Goal: Task Accomplishment & Management: Manage account settings

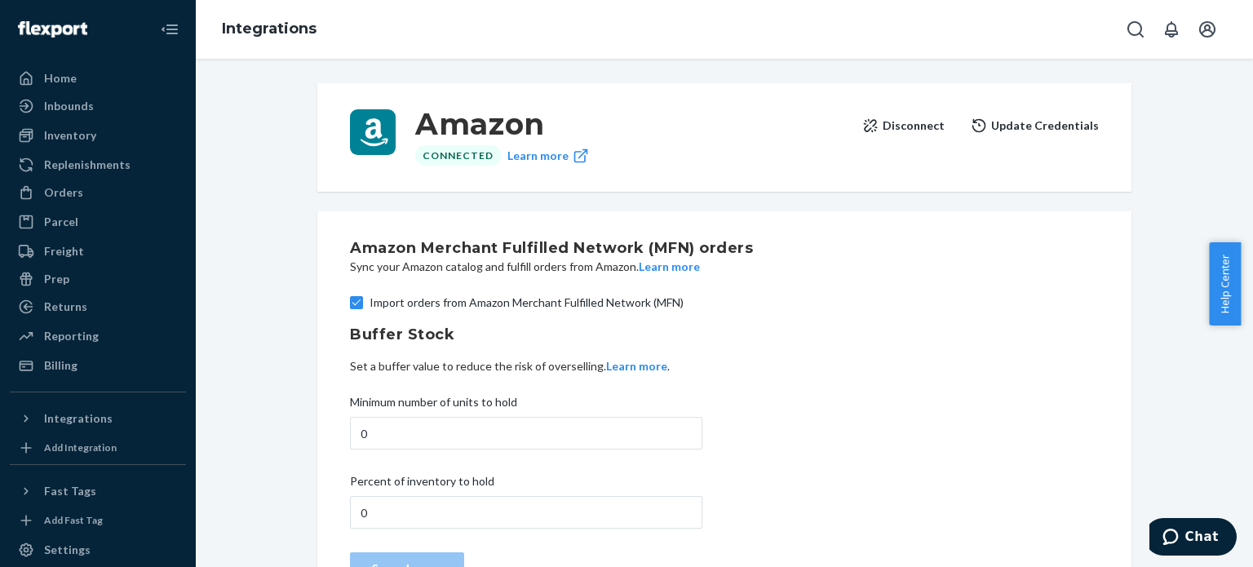
click at [63, 352] on ul "Home Inbounds Shipping Plans Problems Inventory Products Replenishments Orders …" at bounding box center [98, 221] width 176 height 313
click at [59, 370] on div "Billing" at bounding box center [60, 365] width 33 height 16
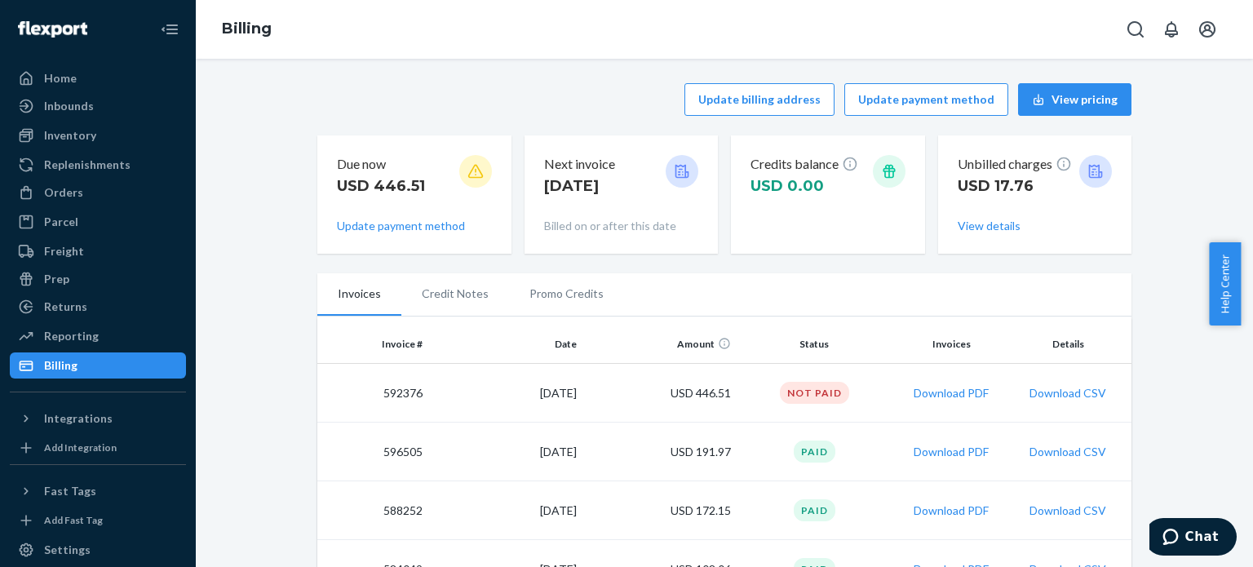
click at [467, 174] on icon at bounding box center [475, 171] width 16 height 16
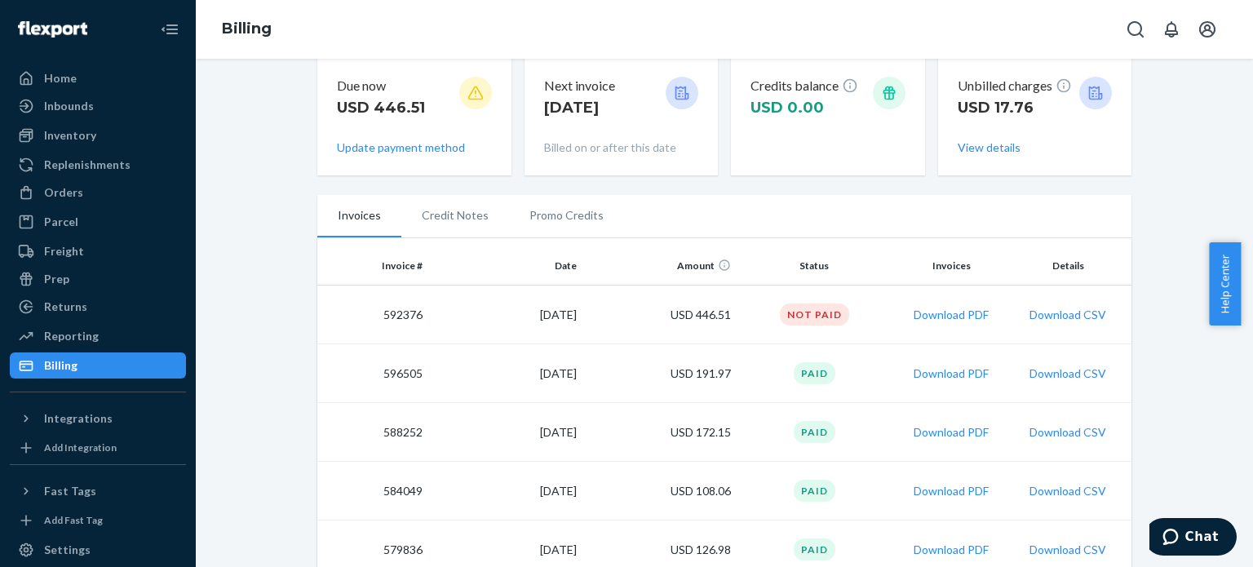
scroll to position [80, 0]
click at [817, 306] on div "Not Paid" at bounding box center [814, 313] width 69 height 22
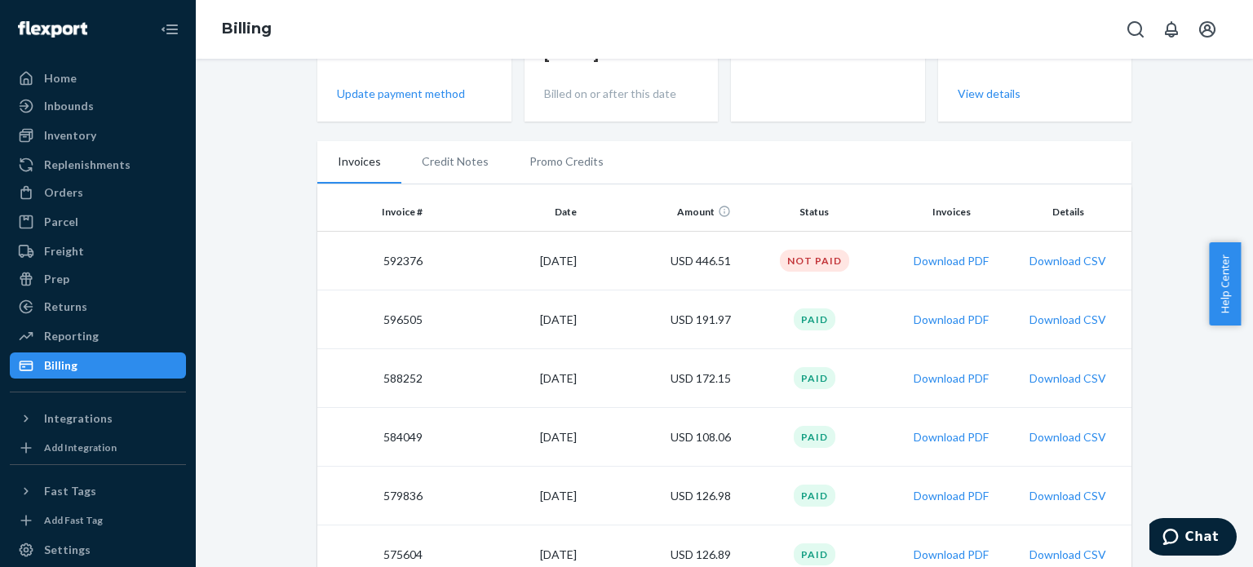
scroll to position [0, 0]
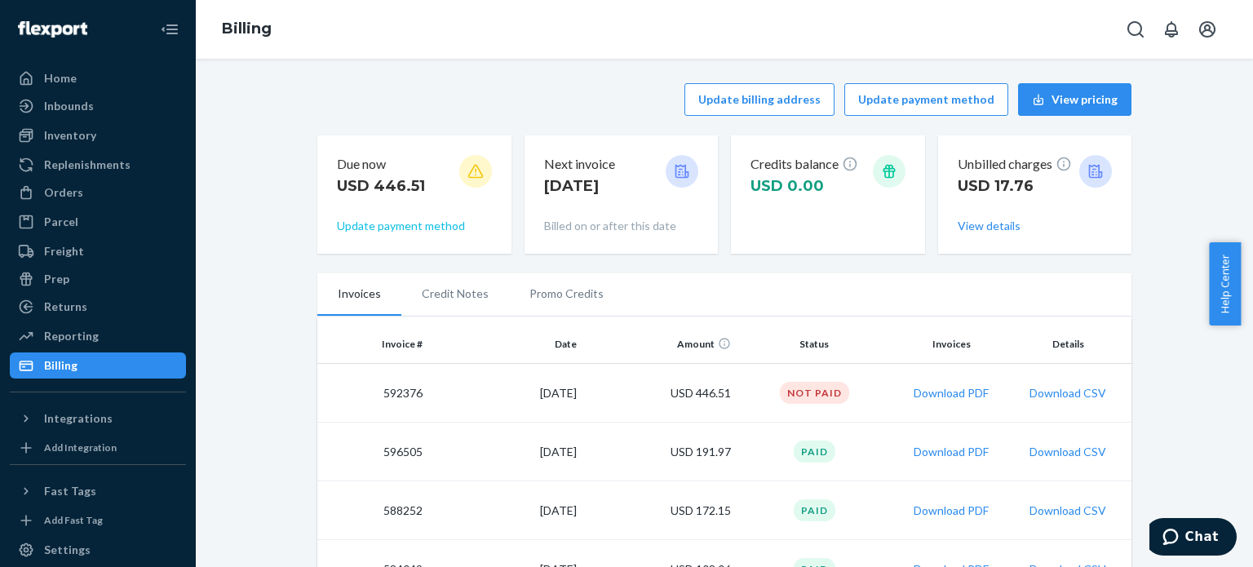
click at [435, 228] on button "Update payment method" at bounding box center [401, 226] width 128 height 16
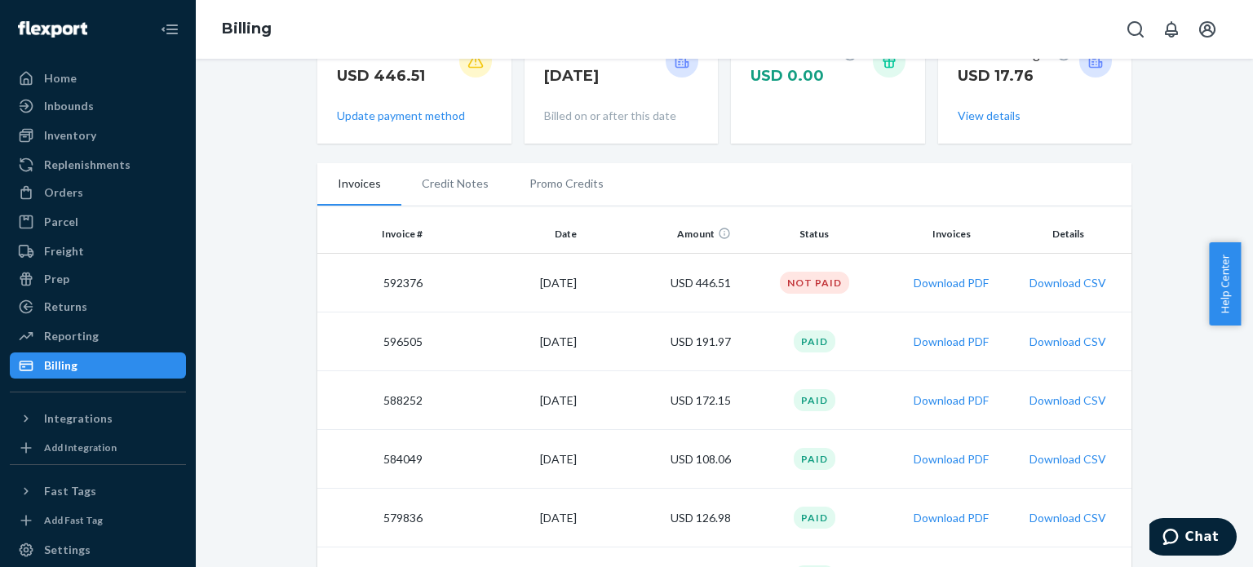
scroll to position [117, 0]
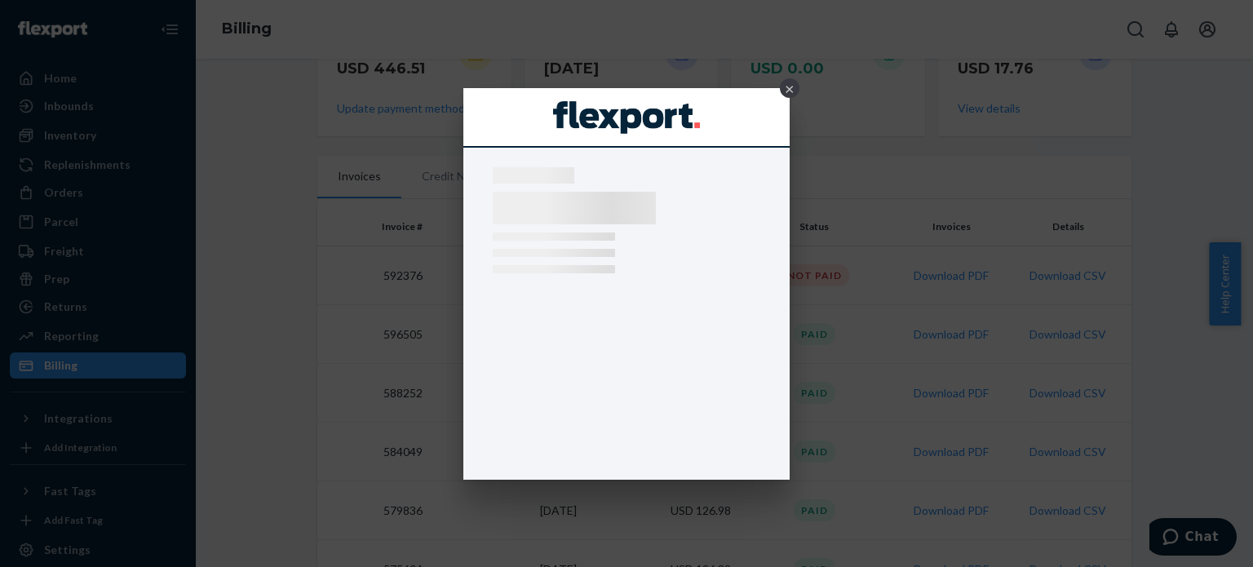
click at [376, 208] on div "×" at bounding box center [626, 283] width 1253 height 567
